Goal: Transaction & Acquisition: Purchase product/service

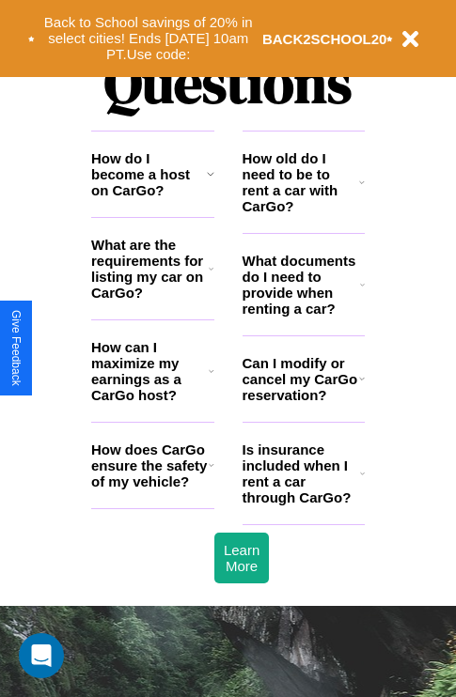
scroll to position [2277, 0]
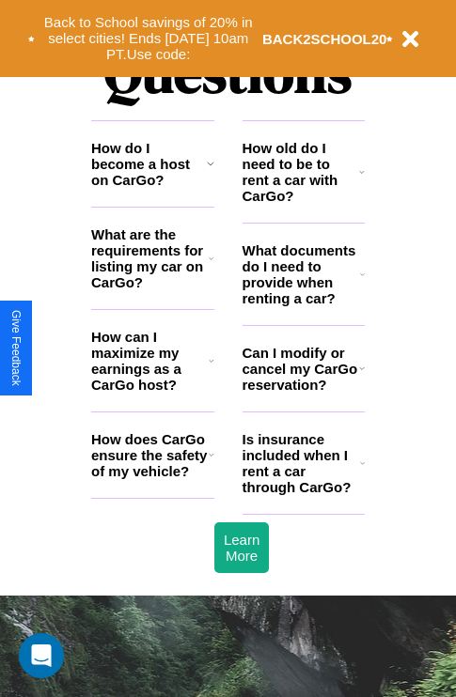
click at [362, 282] on icon at bounding box center [362, 274] width 5 height 15
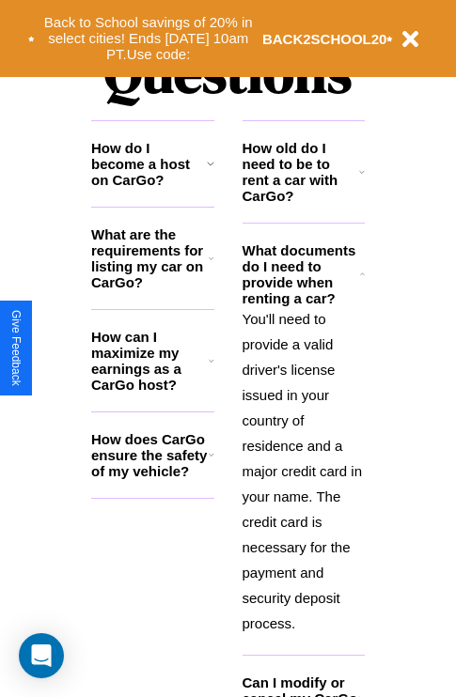
click at [210, 266] on icon at bounding box center [211, 258] width 5 height 15
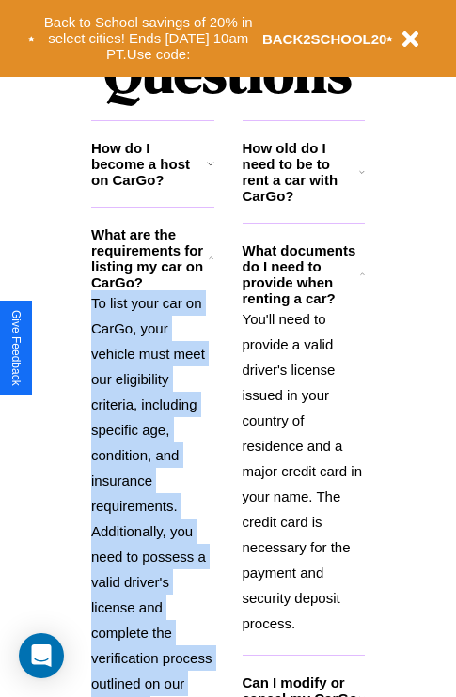
scroll to position [2453, 0]
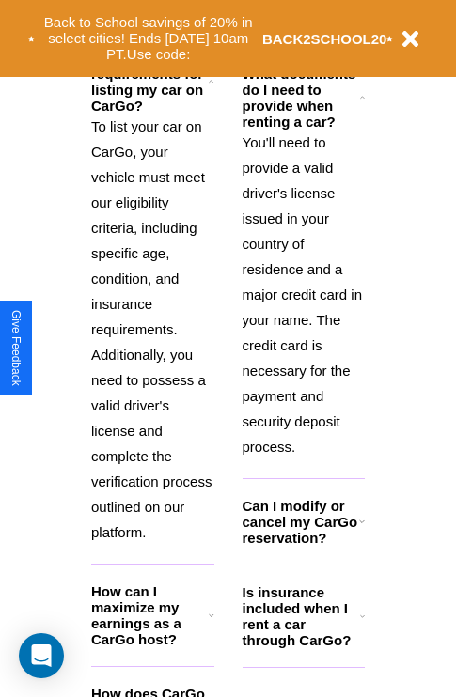
click at [152, 646] on h3 "How can I maximize my earnings as a CarGo host?" at bounding box center [149, 615] width 117 height 64
click at [303, 38] on b "BACK2SCHOOL20" at bounding box center [324, 39] width 125 height 16
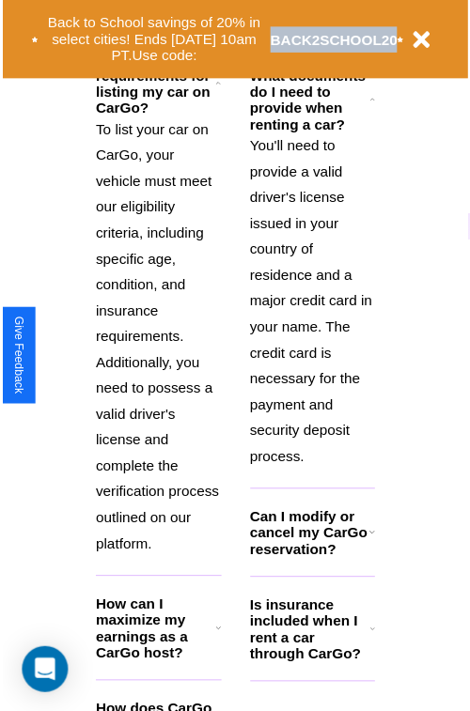
scroll to position [2541, 0]
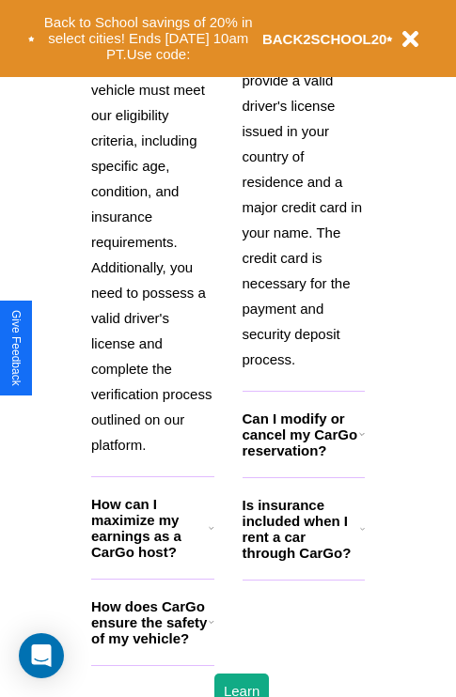
click at [152, 646] on h3 "How does CarGo ensure the safety of my vehicle?" at bounding box center [149, 623] width 117 height 48
click at [210, 24] on button "Back to School savings of 20% in select cities! Ends 9/1 at 10am PT. Use code:" at bounding box center [148, 38] width 227 height 58
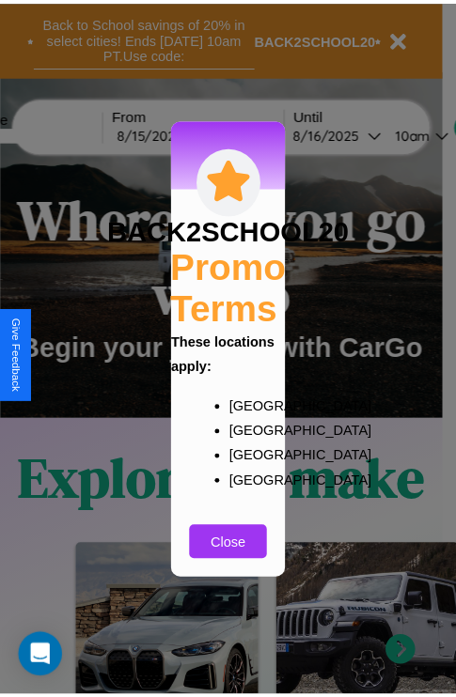
scroll to position [0, 0]
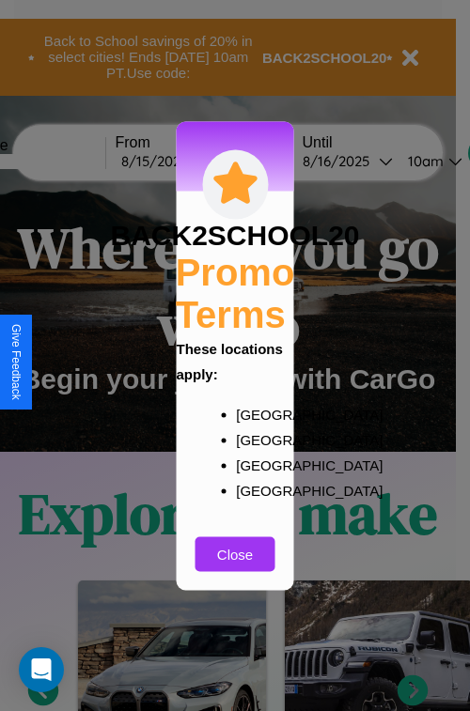
click at [63, 161] on div at bounding box center [235, 355] width 470 height 711
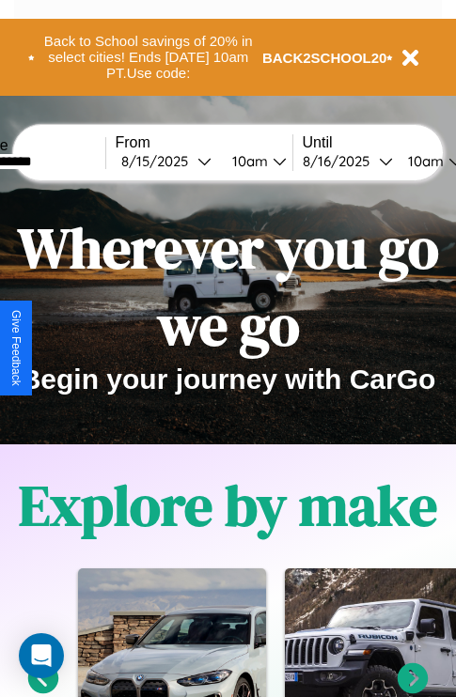
type input "**********"
click at [188, 161] on div "8 / 15 / 2025" at bounding box center [159, 161] width 76 height 18
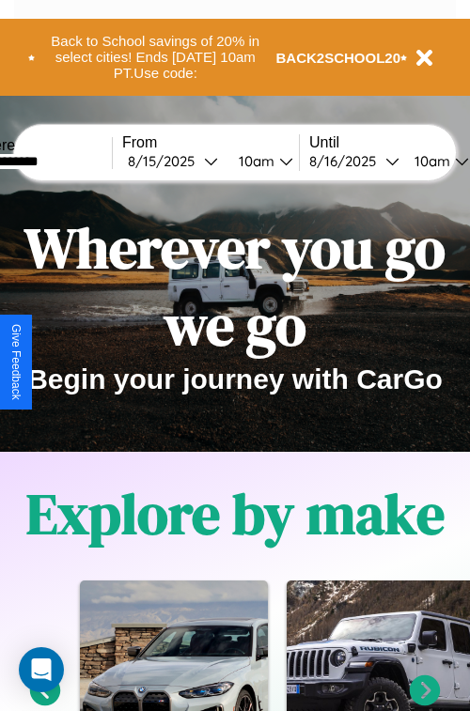
select select "*"
select select "****"
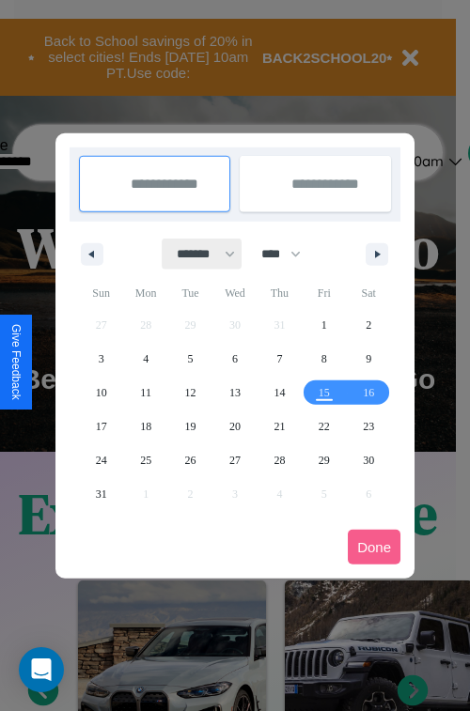
click at [197, 254] on select "******* ******** ***** ***** *** **** **** ****** ********* ******* ******** **…" at bounding box center [203, 254] width 80 height 31
select select "**"
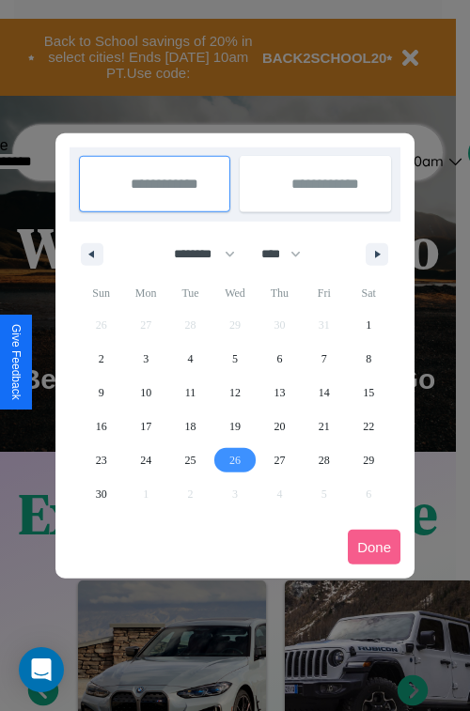
click at [234, 459] on span "26" at bounding box center [234, 460] width 11 height 34
type input "**********"
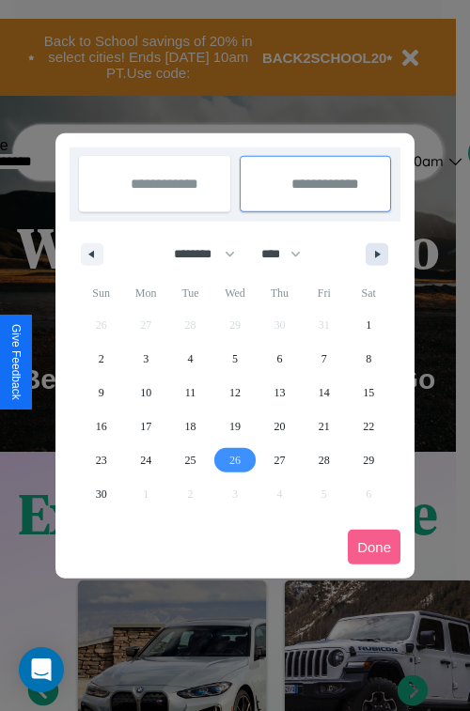
click at [377, 254] on icon "button" at bounding box center [380, 255] width 9 height 8
select select "**"
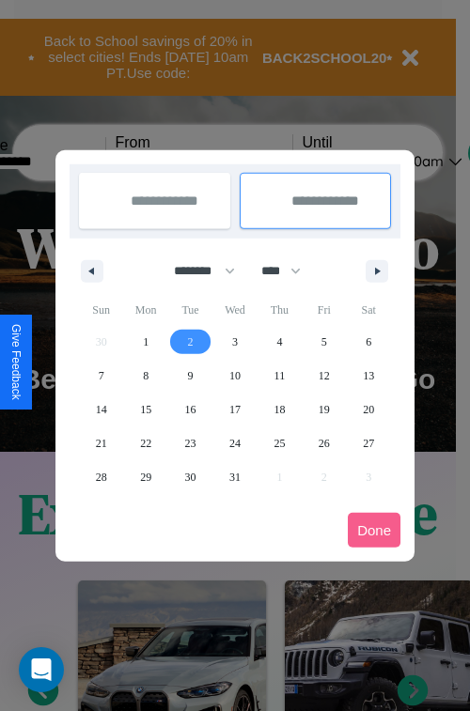
click at [190, 341] on span "2" at bounding box center [191, 342] width 6 height 34
type input "**********"
select select "**"
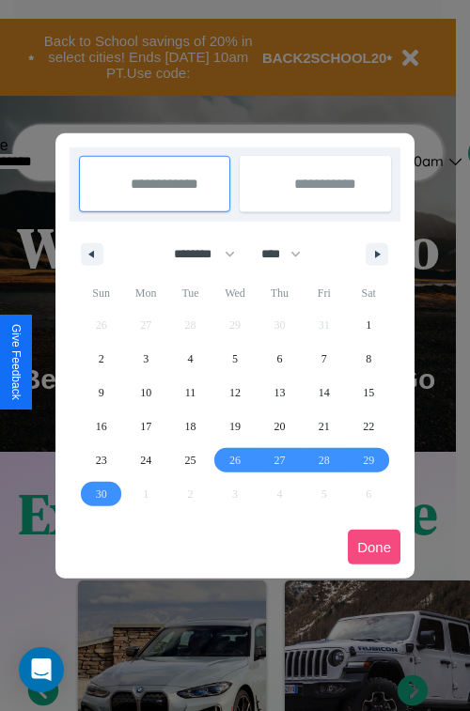
click at [374, 547] on button "Done" at bounding box center [374, 547] width 53 height 35
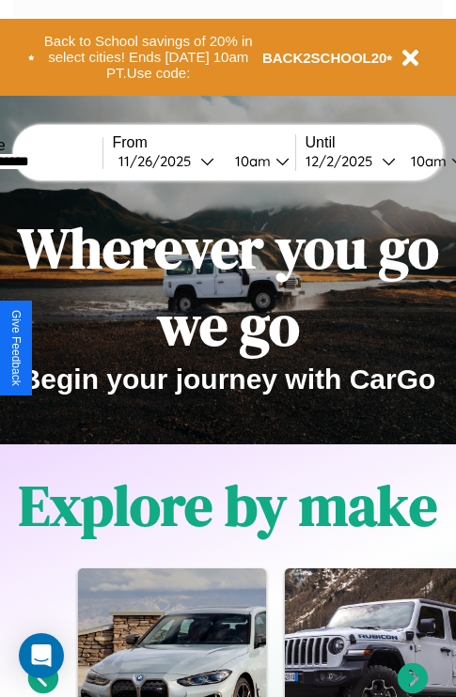
scroll to position [0, 72]
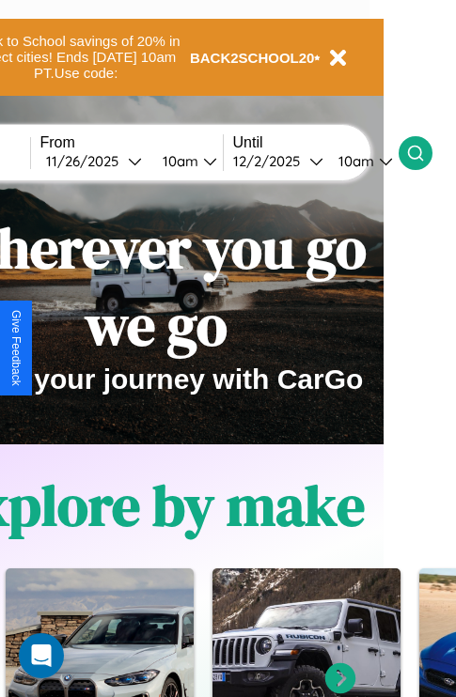
click at [425, 152] on icon at bounding box center [415, 153] width 19 height 19
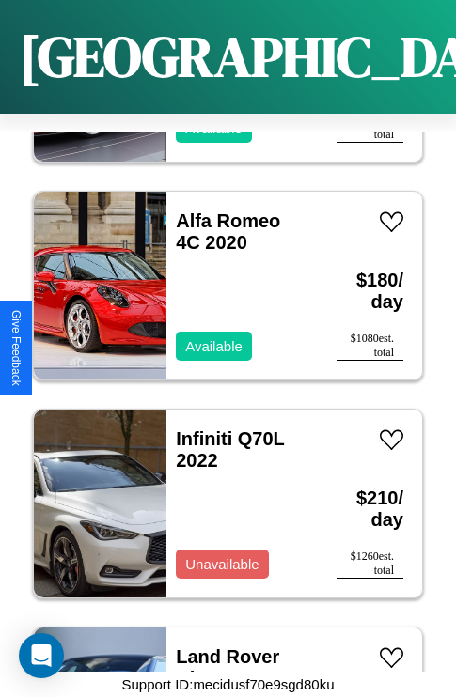
scroll to position [9662, 0]
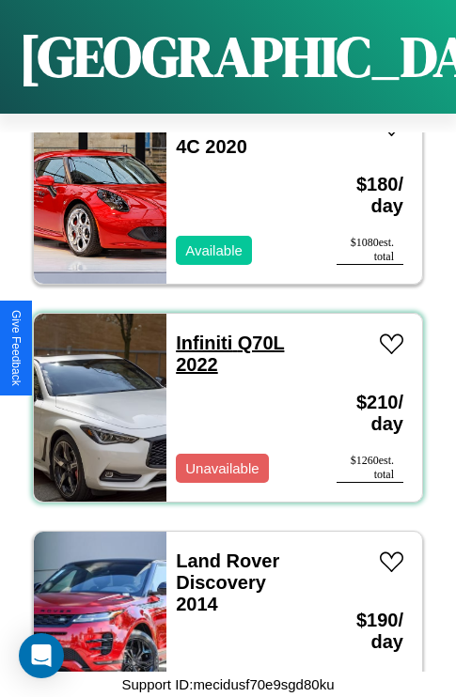
click at [198, 333] on link "Infiniti Q70L 2022" at bounding box center [230, 354] width 108 height 42
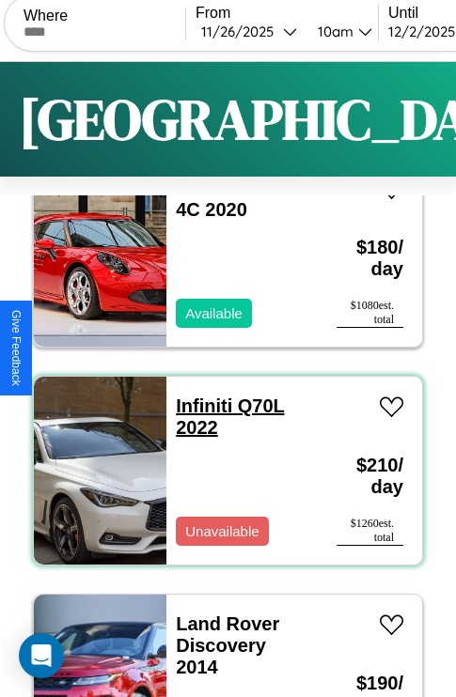
scroll to position [0, 0]
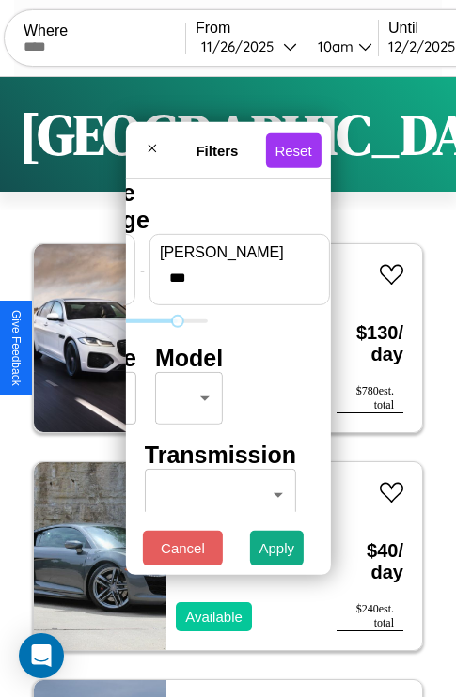
type input "***"
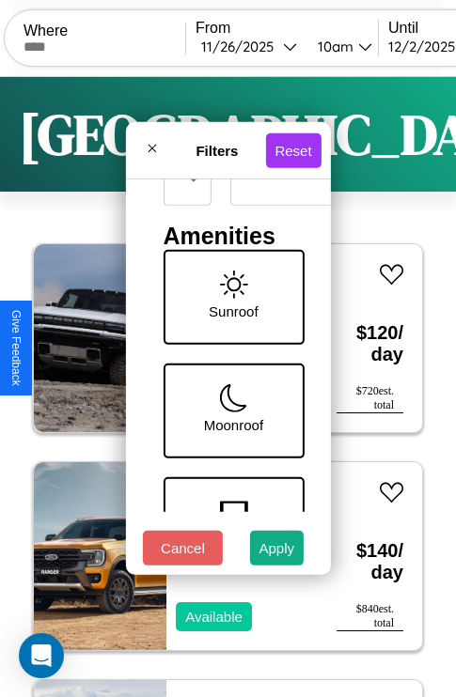
scroll to position [612, 0]
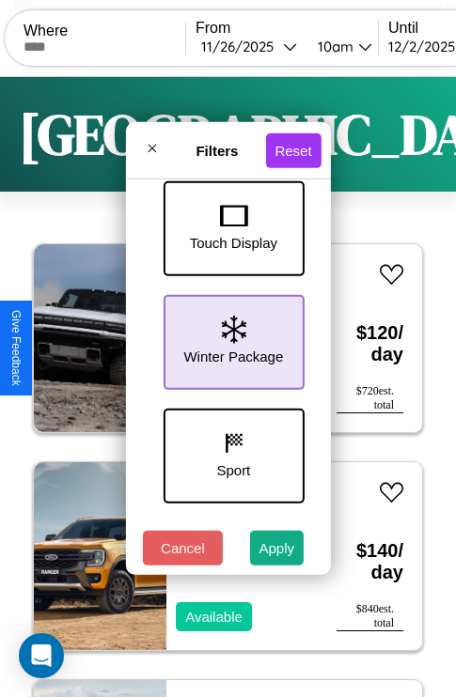
type input "**"
click at [230, 338] on icon at bounding box center [233, 330] width 24 height 28
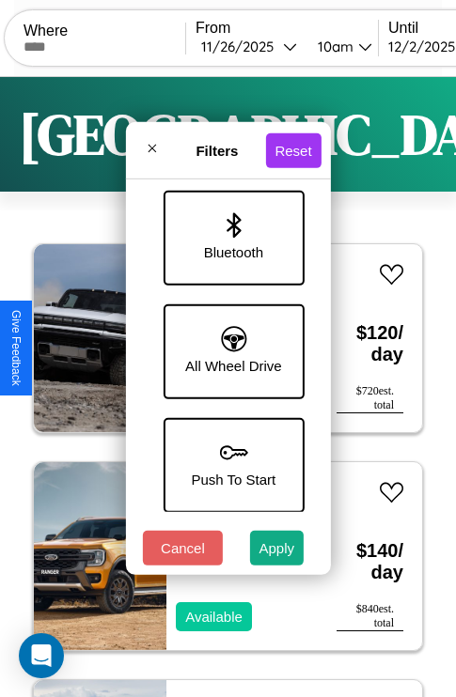
scroll to position [1291, 0]
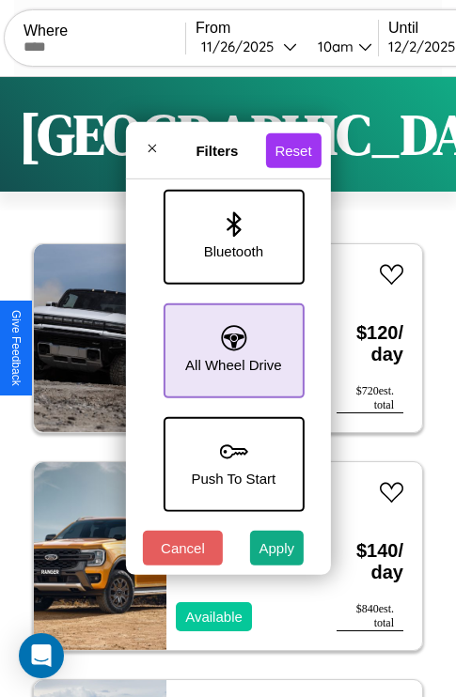
click at [230, 341] on icon at bounding box center [233, 337] width 25 height 25
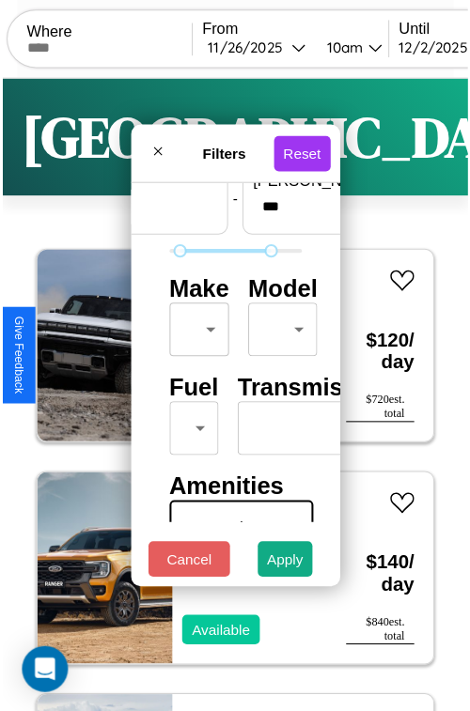
scroll to position [55, 0]
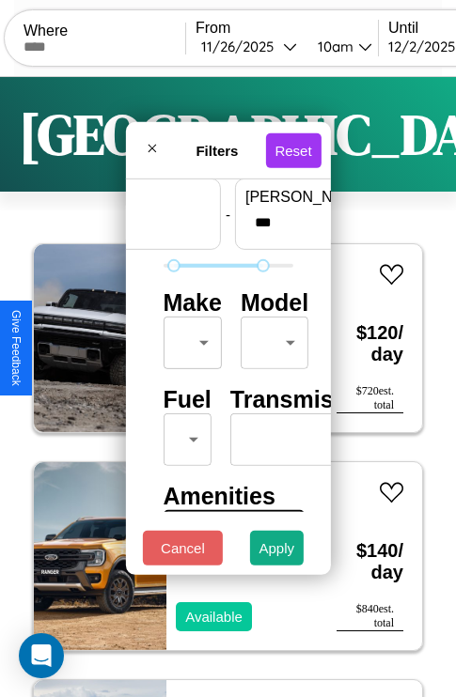
click at [189, 338] on body "CarGo Where From 11 / 26 / 2025 10am Until 12 / 2 / 2025 10am Become a Host Log…" at bounding box center [228, 387] width 456 height 775
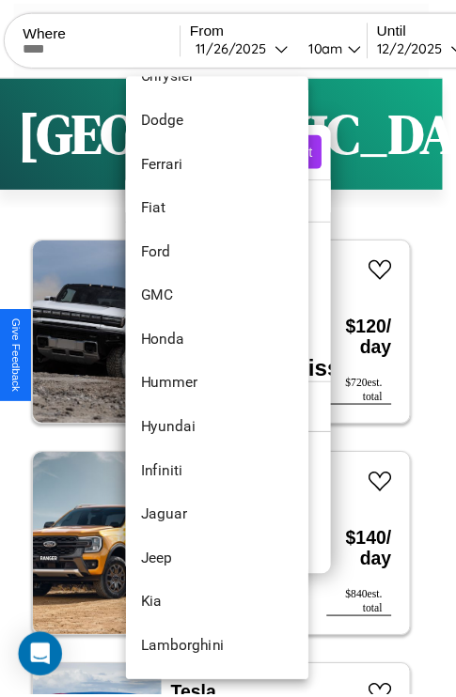
scroll to position [487, 0]
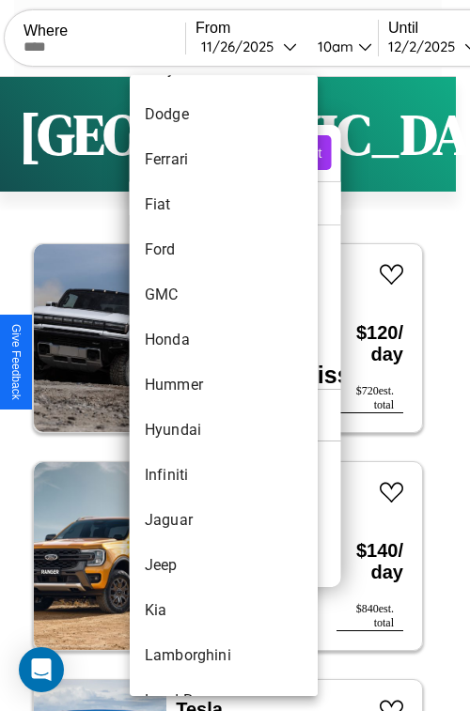
click at [188, 385] on li "Hummer" at bounding box center [224, 385] width 188 height 45
type input "******"
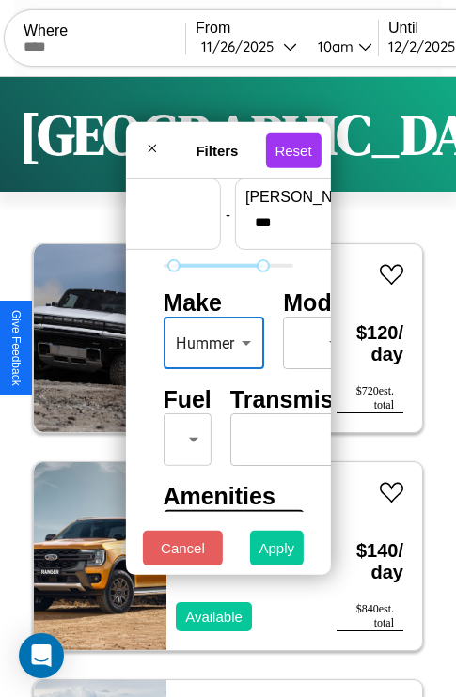
click at [277, 552] on button "Apply" at bounding box center [277, 548] width 54 height 35
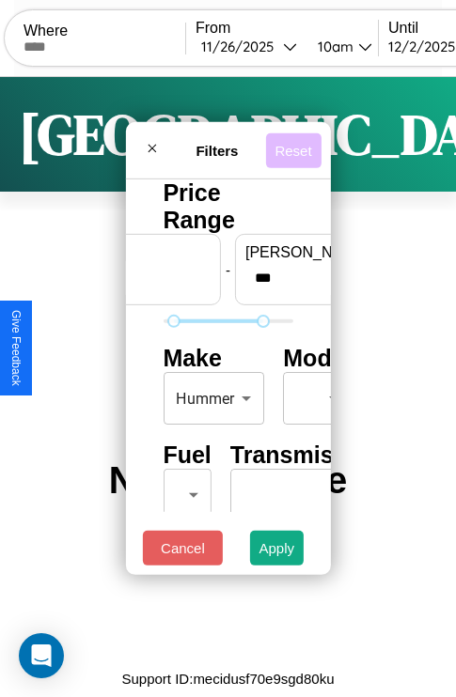
click at [296, 145] on button "Reset" at bounding box center [292, 149] width 55 height 35
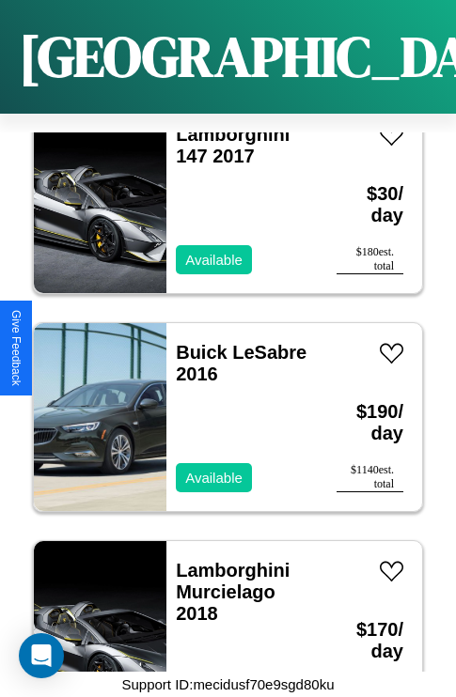
scroll to position [8790, 0]
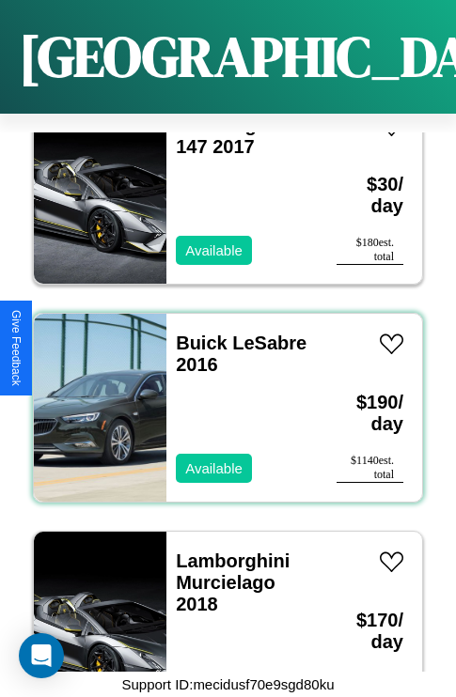
click at [221, 397] on div "Buick LeSabre 2016 Available" at bounding box center [241, 408] width 151 height 188
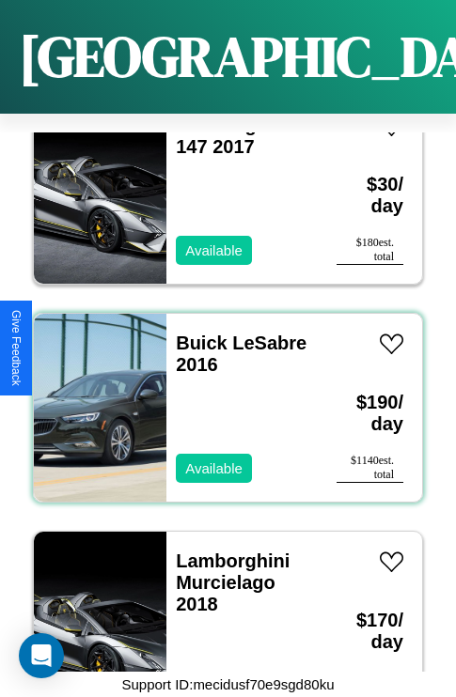
click at [221, 397] on div "Buick LeSabre 2016 Available" at bounding box center [241, 408] width 151 height 188
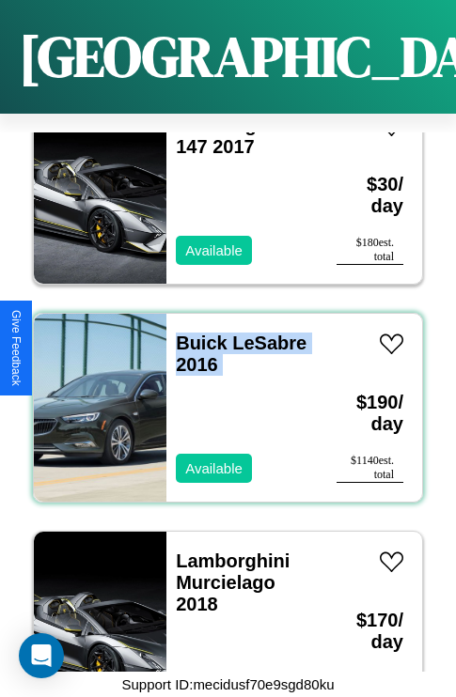
click at [221, 397] on div "Buick LeSabre 2016 Available" at bounding box center [241, 408] width 151 height 188
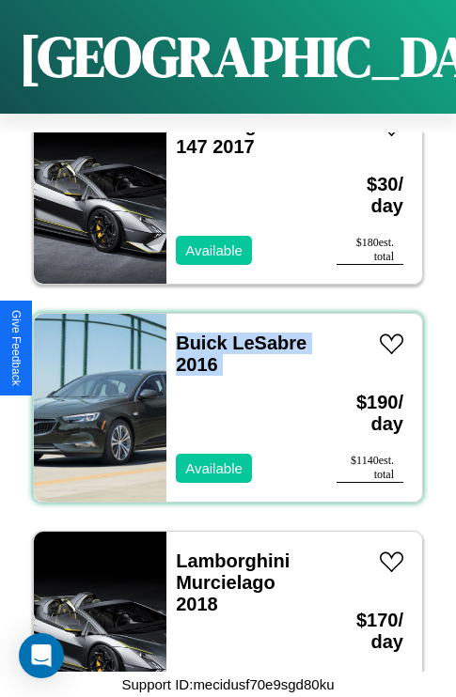
click at [221, 397] on div "Buick LeSabre 2016 Available" at bounding box center [241, 408] width 151 height 188
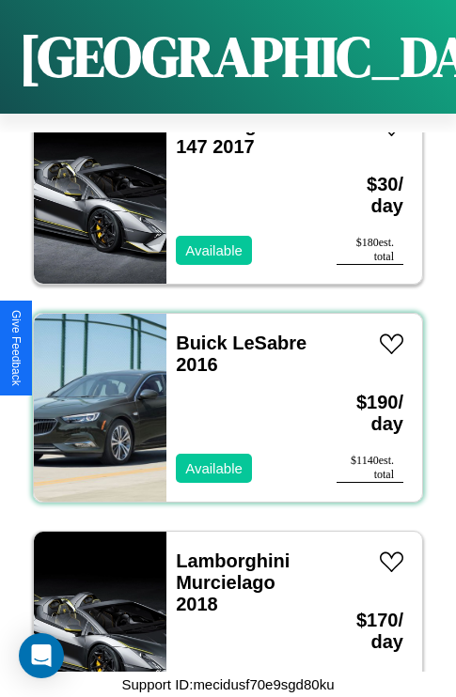
click at [221, 397] on div "Buick LeSabre 2016 Available" at bounding box center [241, 408] width 151 height 188
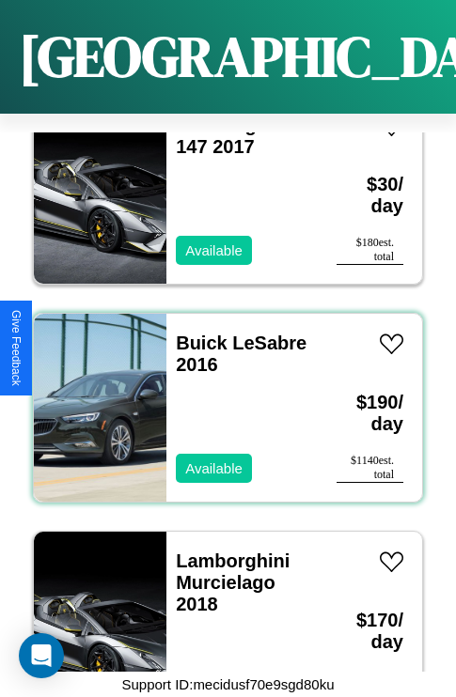
click at [221, 397] on div "Buick LeSabre 2016 Available" at bounding box center [241, 408] width 151 height 188
click at [195, 333] on link "Buick LeSabre 2016" at bounding box center [241, 354] width 131 height 42
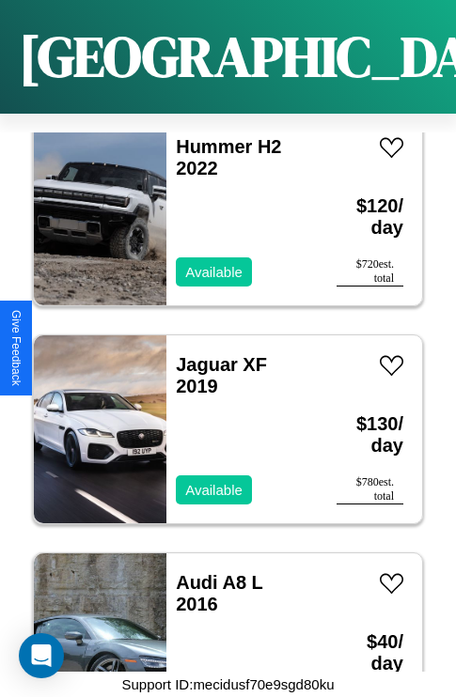
scroll to position [10970, 0]
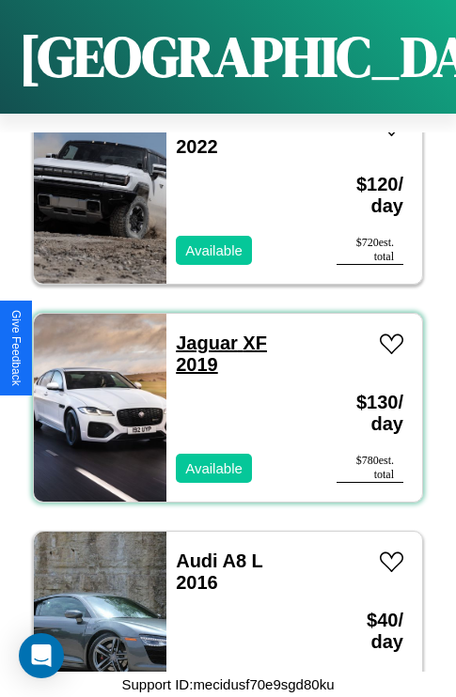
click at [201, 333] on link "Jaguar XF 2019" at bounding box center [221, 354] width 91 height 42
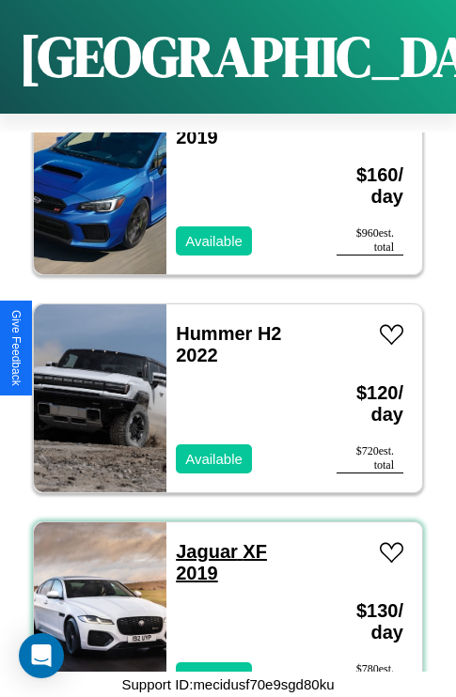
scroll to position [10752, 0]
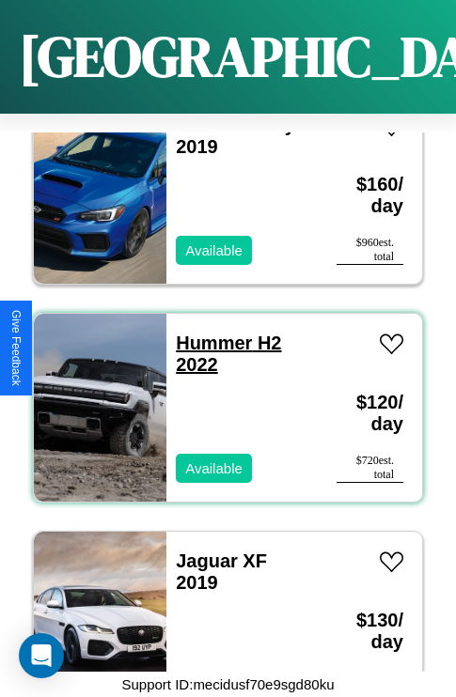
click at [208, 333] on link "Hummer H2 2022" at bounding box center [228, 354] width 105 height 42
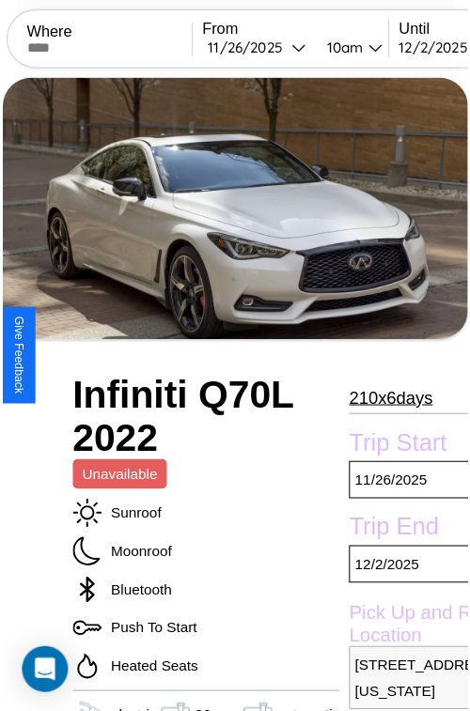
scroll to position [122, 90]
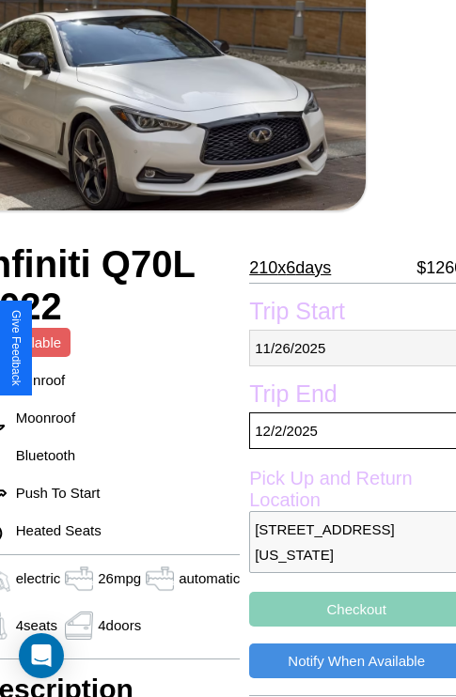
click at [348, 348] on p "[DATE]" at bounding box center [356, 348] width 214 height 37
select select "*"
select select "****"
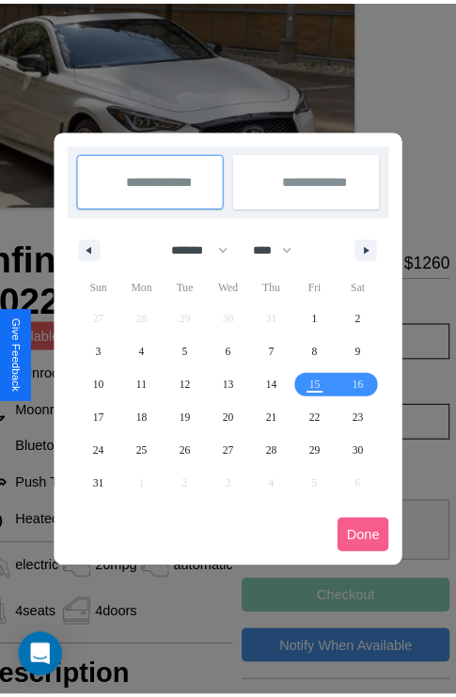
scroll to position [0, 90]
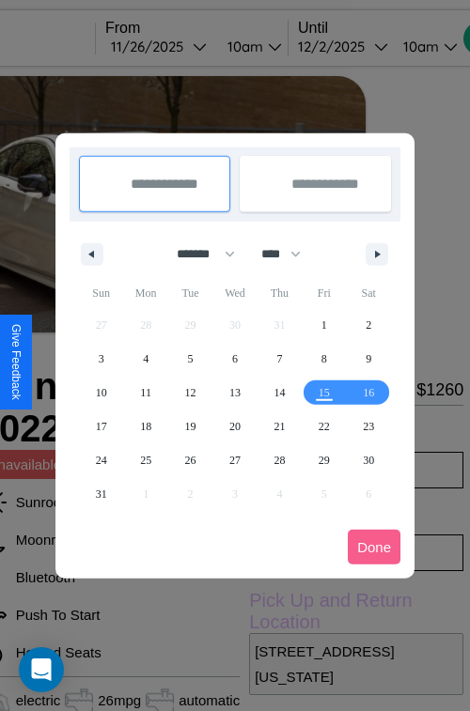
click at [184, 46] on div at bounding box center [235, 355] width 470 height 711
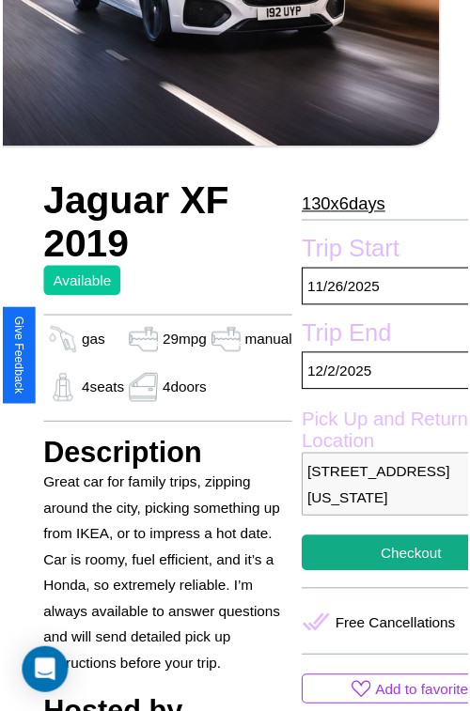
scroll to position [628, 64]
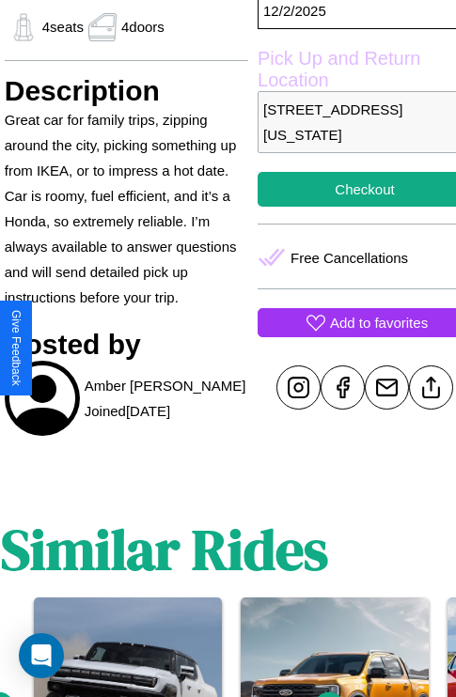
click at [349, 335] on p "Add to favorites" at bounding box center [379, 322] width 98 height 25
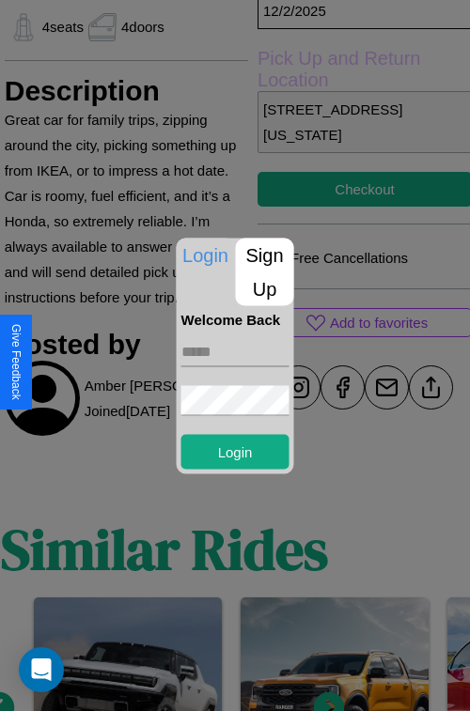
click at [264, 272] on p "Sign Up" at bounding box center [265, 272] width 58 height 68
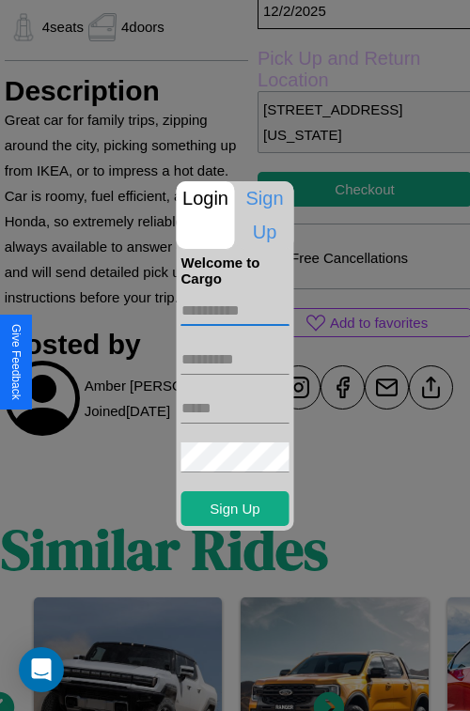
click at [235, 310] on input "text" at bounding box center [235, 311] width 108 height 30
type input "******"
click at [235, 359] on input "text" at bounding box center [235, 360] width 108 height 30
type input "****"
click at [235, 408] on input "text" at bounding box center [235, 409] width 108 height 30
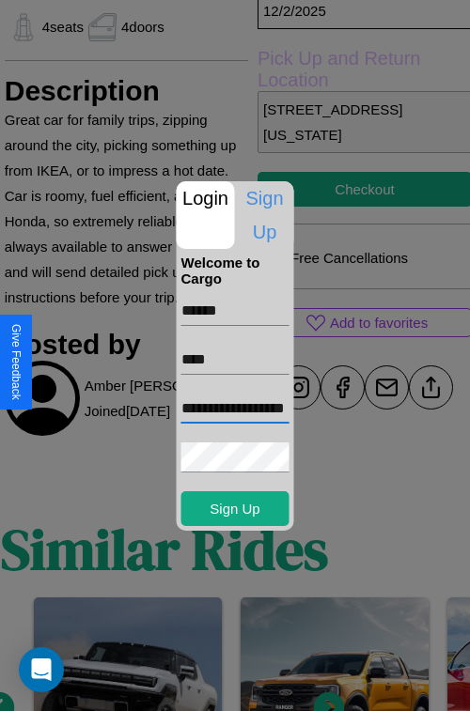
scroll to position [0, 58]
type input "**********"
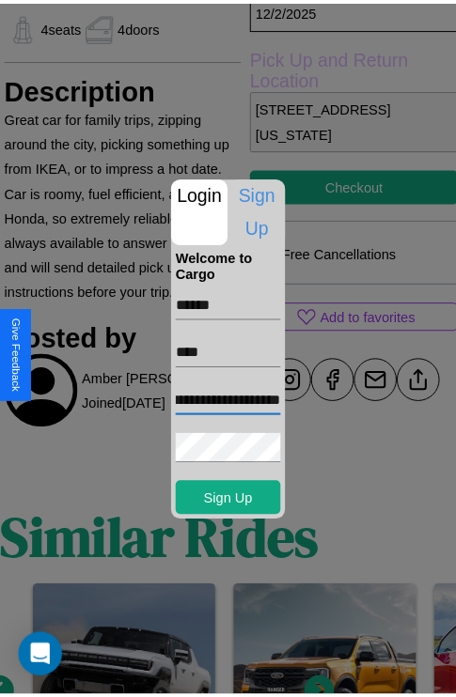
scroll to position [0, 0]
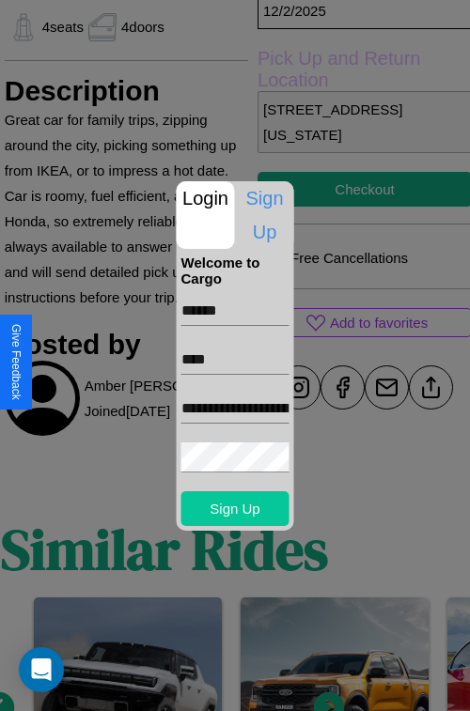
click at [235, 508] on button "Sign Up" at bounding box center [235, 508] width 108 height 35
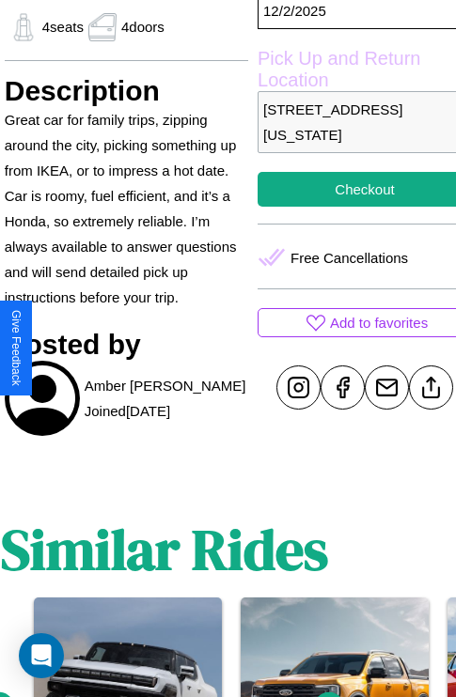
scroll to position [628, 64]
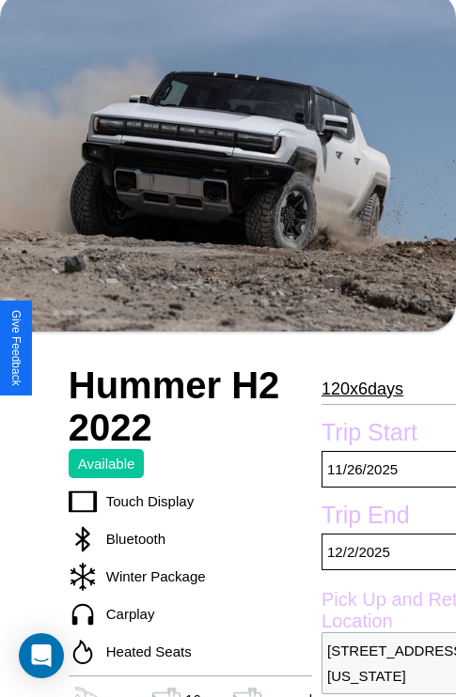
scroll to position [126, 0]
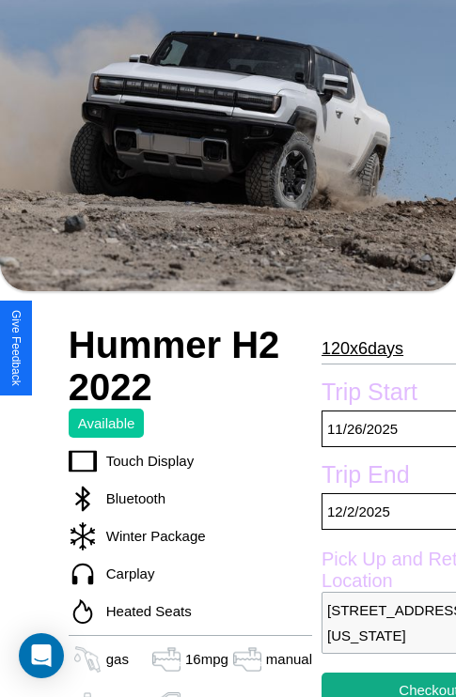
click at [353, 349] on p "120 x 6 days" at bounding box center [362, 349] width 82 height 30
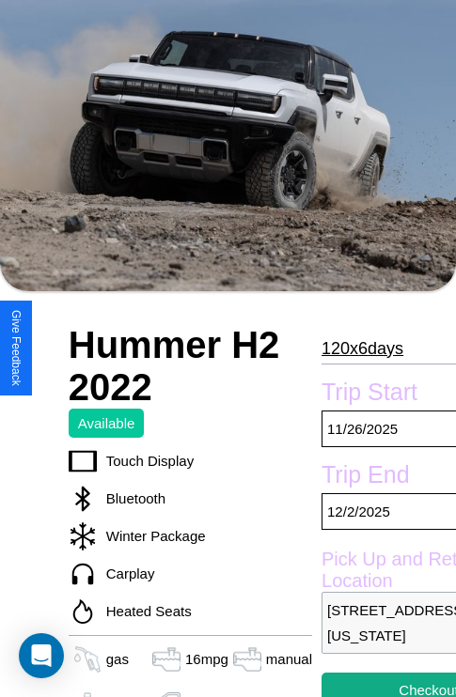
click at [353, 349] on p "120 x 6 days" at bounding box center [362, 349] width 82 height 30
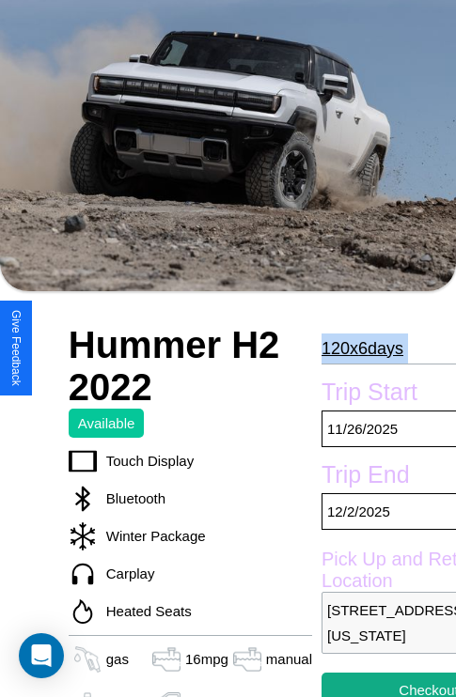
click at [353, 349] on p "120 x 6 days" at bounding box center [362, 349] width 82 height 30
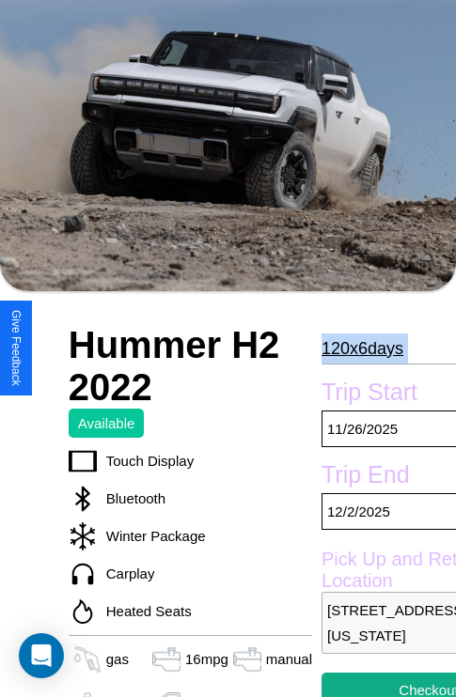
click at [353, 349] on p "120 x 6 days" at bounding box center [362, 349] width 82 height 30
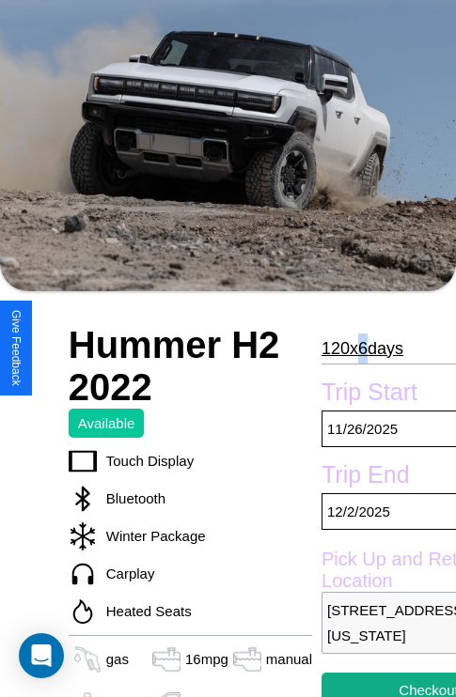
click at [353, 349] on p "120 x 6 days" at bounding box center [362, 349] width 82 height 30
